Goal: Check status: Check status

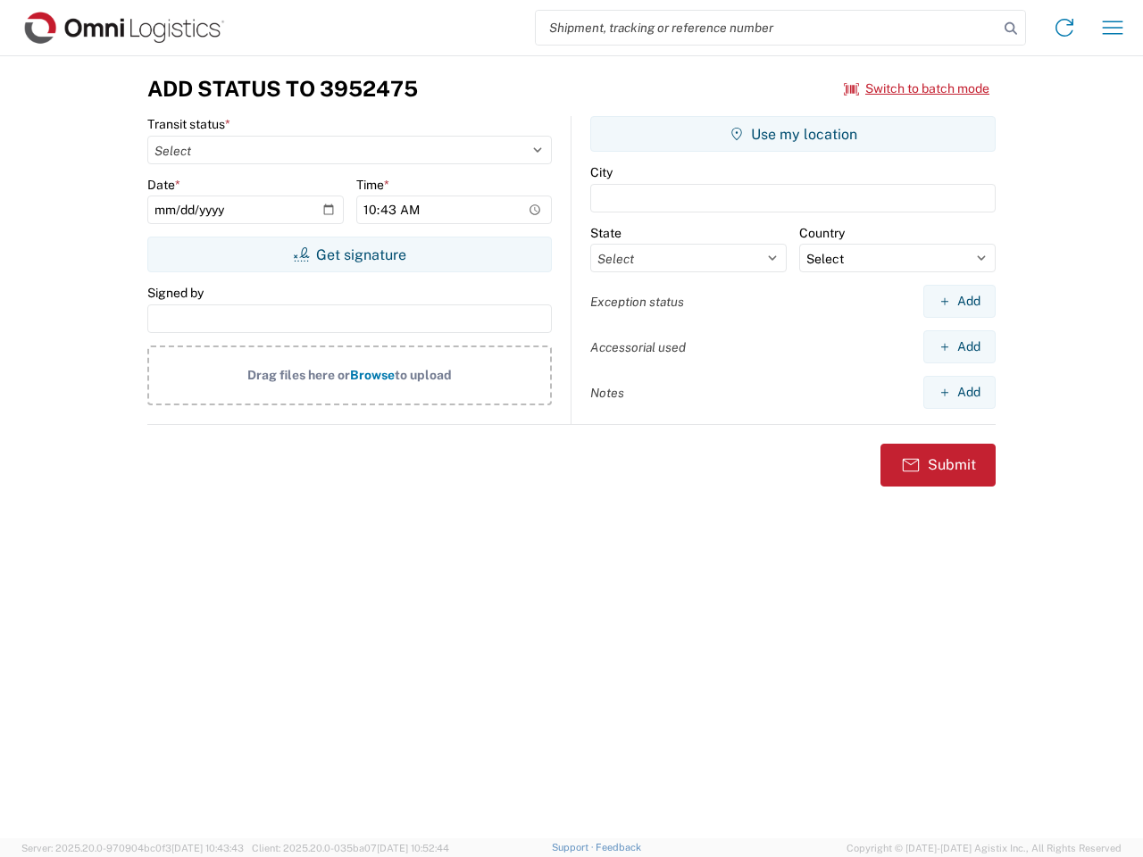
click at [767, 28] on input "search" at bounding box center [767, 28] width 463 height 34
click at [1011, 29] on icon at bounding box center [1010, 28] width 25 height 25
click at [1064, 28] on icon at bounding box center [1064, 27] width 29 height 29
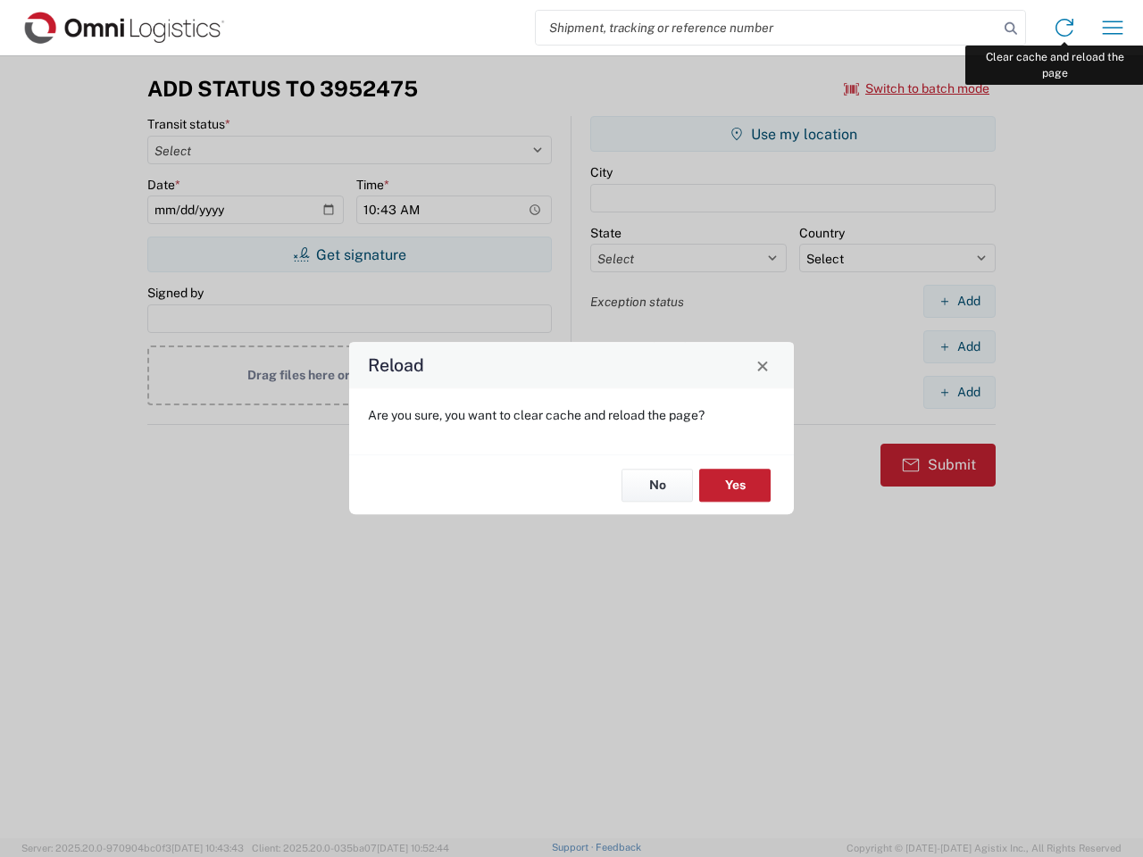
click at [1113, 28] on div "Reload Are you sure, you want to clear cache and reload the page? No Yes" at bounding box center [571, 428] width 1143 height 857
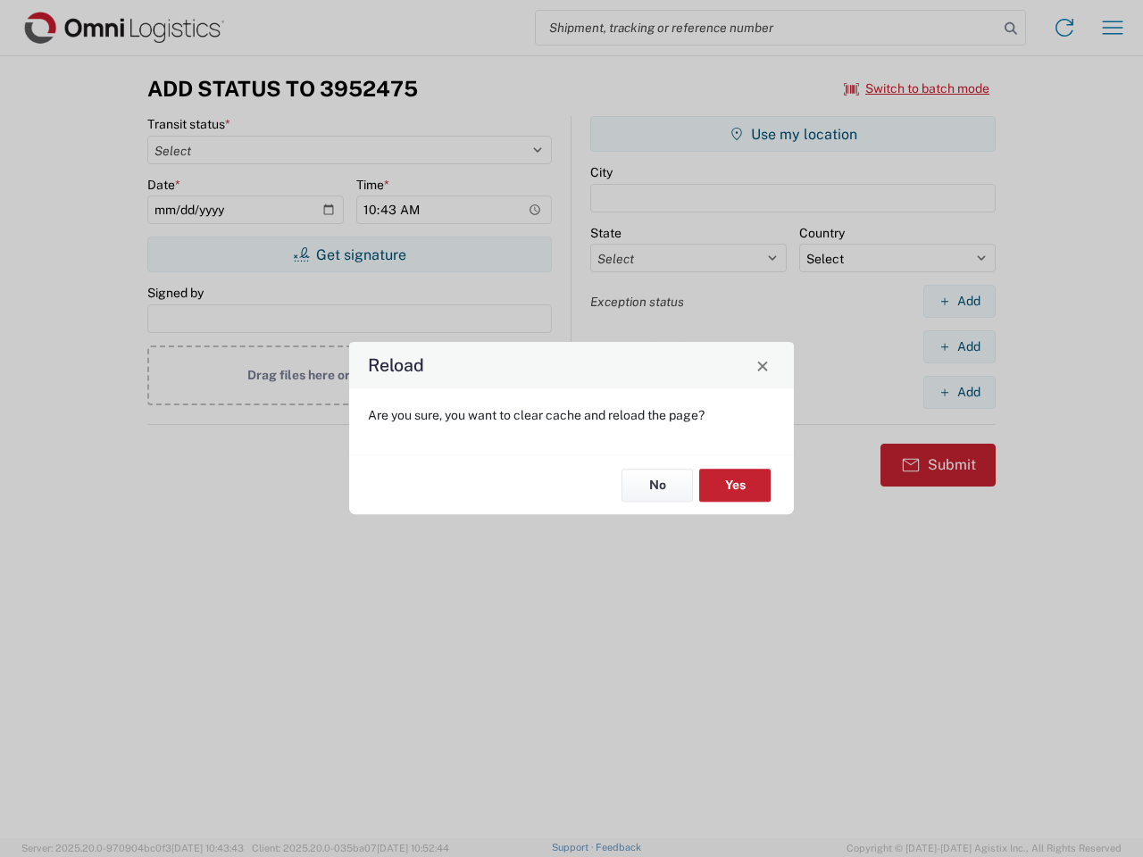
click at [917, 88] on div "Reload Are you sure, you want to clear cache and reload the page? No Yes" at bounding box center [571, 428] width 1143 height 857
click at [349, 254] on div "Reload Are you sure, you want to clear cache and reload the page? No Yes" at bounding box center [571, 428] width 1143 height 857
click at [793, 134] on div "Reload Are you sure, you want to clear cache and reload the page? No Yes" at bounding box center [571, 428] width 1143 height 857
click at [959, 301] on div "Reload Are you sure, you want to clear cache and reload the page? No Yes" at bounding box center [571, 428] width 1143 height 857
click at [959, 346] on div "Reload Are you sure, you want to clear cache and reload the page? No Yes" at bounding box center [571, 428] width 1143 height 857
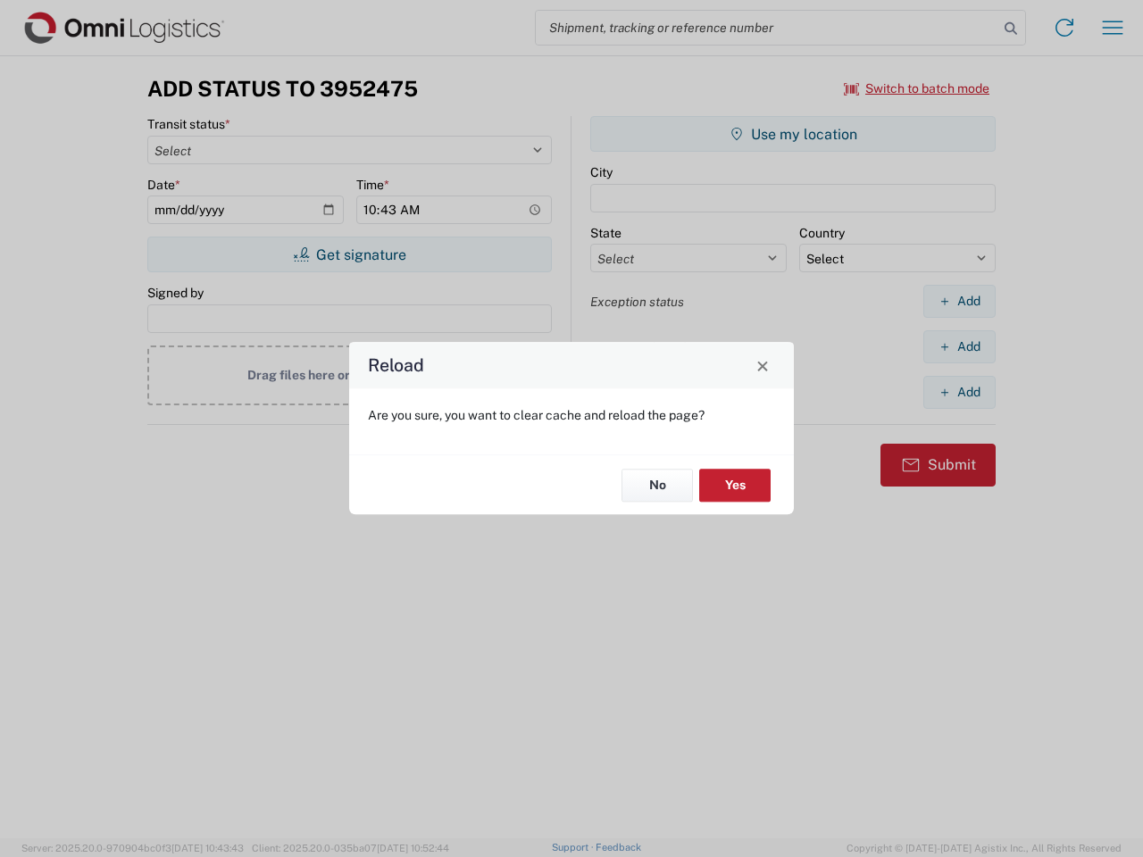
click at [959, 392] on div "Reload Are you sure, you want to clear cache and reload the page? No Yes" at bounding box center [571, 428] width 1143 height 857
